Goal: Book appointment/travel/reservation

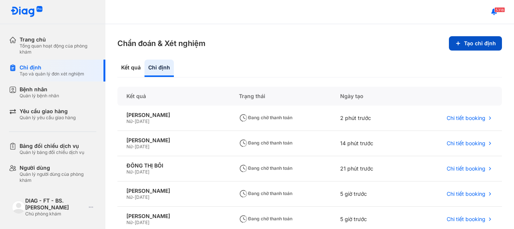
click at [467, 44] on button "Tạo chỉ định" at bounding box center [475, 43] width 53 height 14
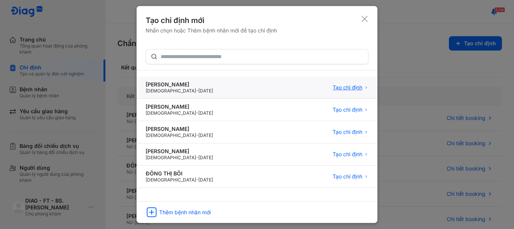
click at [351, 90] on span "Tạo chỉ định" at bounding box center [348, 87] width 30 height 7
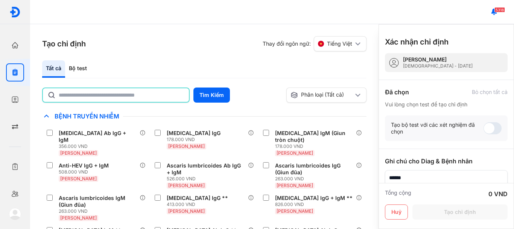
click at [80, 98] on input "text" at bounding box center [122, 95] width 126 height 14
type input "**********"
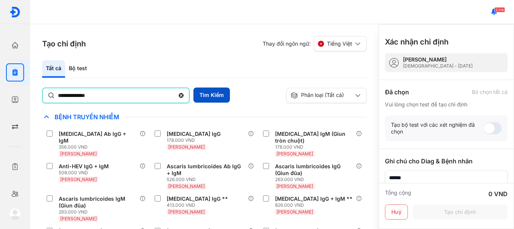
click at [211, 96] on button "Tìm Kiếm" at bounding box center [212, 94] width 37 height 15
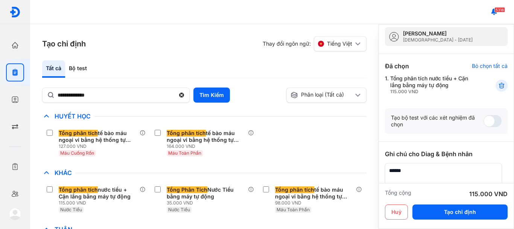
scroll to position [38, 0]
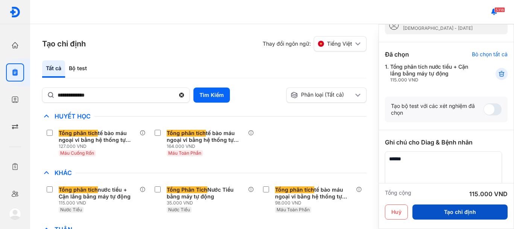
click at [451, 212] on button "Tạo chỉ định" at bounding box center [460, 211] width 95 height 15
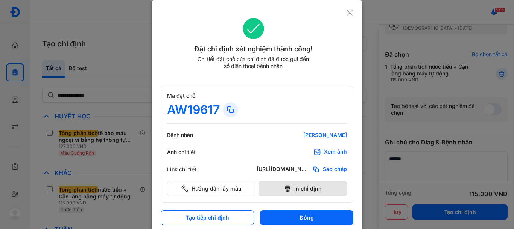
click at [299, 191] on button "In chỉ định" at bounding box center [303, 188] width 88 height 15
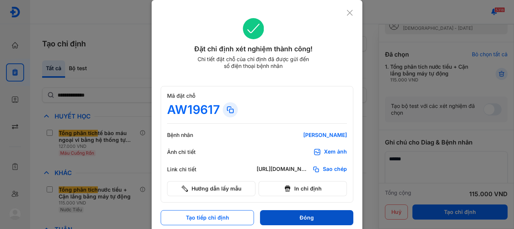
click at [312, 218] on button "Đóng" at bounding box center [306, 217] width 93 height 15
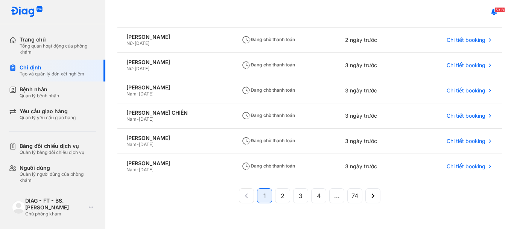
scroll to position [183, 0]
